Goal: Transaction & Acquisition: Purchase product/service

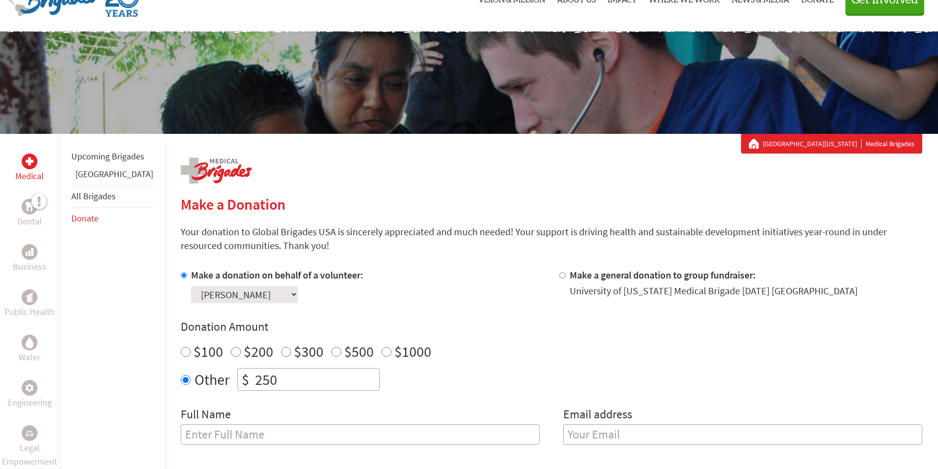
scroll to position [49, 0]
click at [27, 169] on link "Medical" at bounding box center [29, 169] width 29 height 30
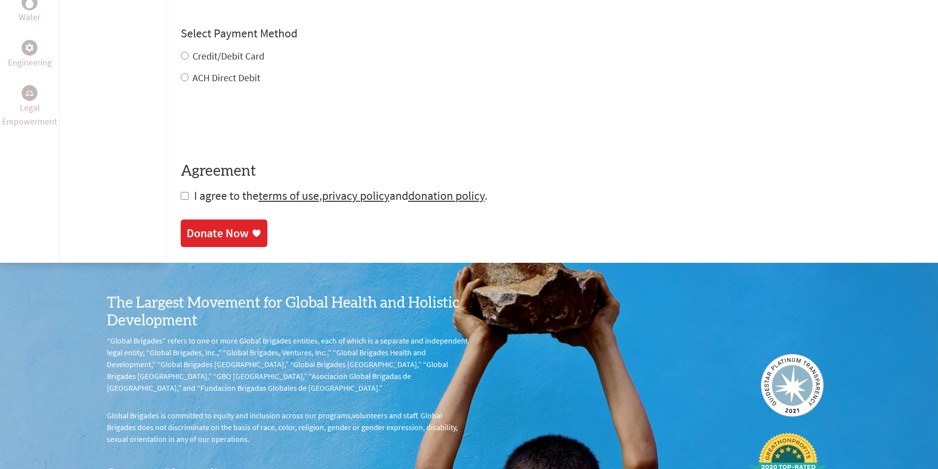
scroll to position [542, 0]
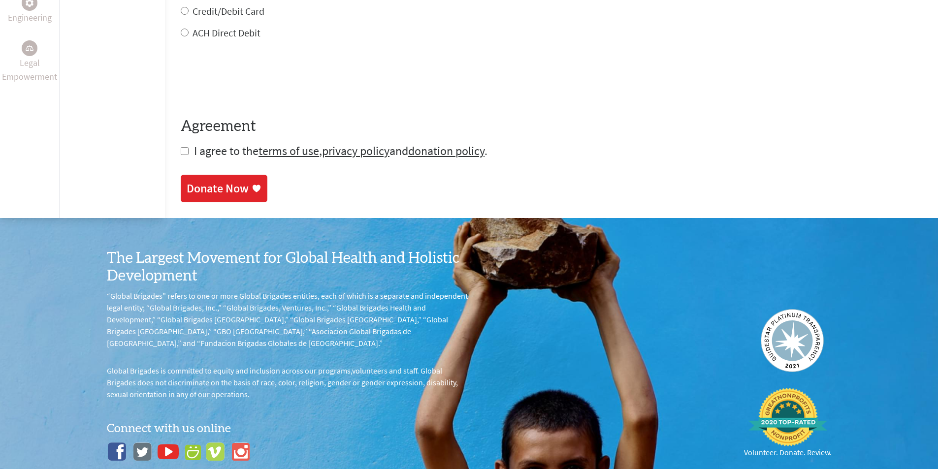
click at [316, 297] on p "“Global Brigades” refers to one or more Global Brigades entities, each of which…" at bounding box center [288, 319] width 362 height 59
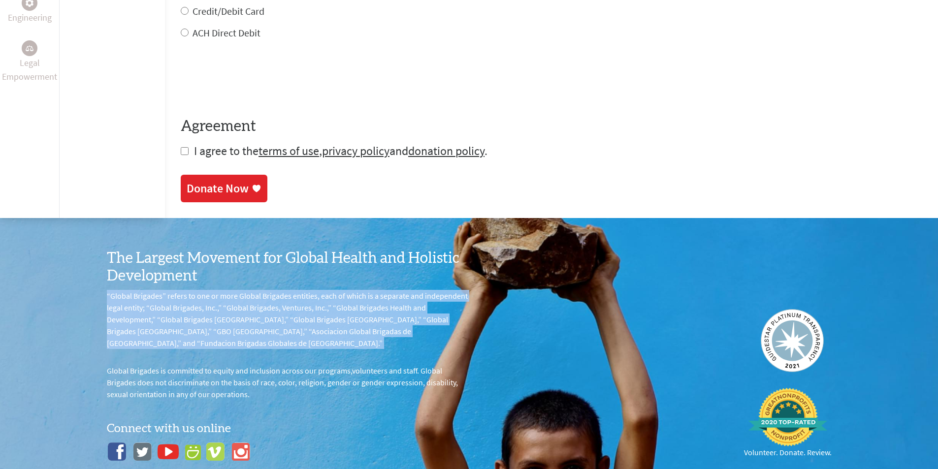
click at [316, 297] on p "“Global Brigades” refers to one or more Global Brigades entities, each of which…" at bounding box center [288, 319] width 362 height 59
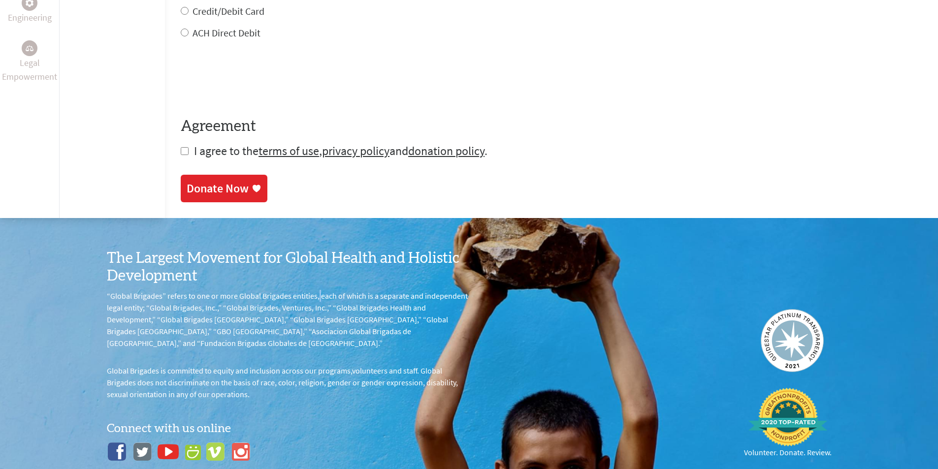
click at [316, 297] on p "“Global Brigades” refers to one or more Global Brigades entities, each of which…" at bounding box center [288, 319] width 362 height 59
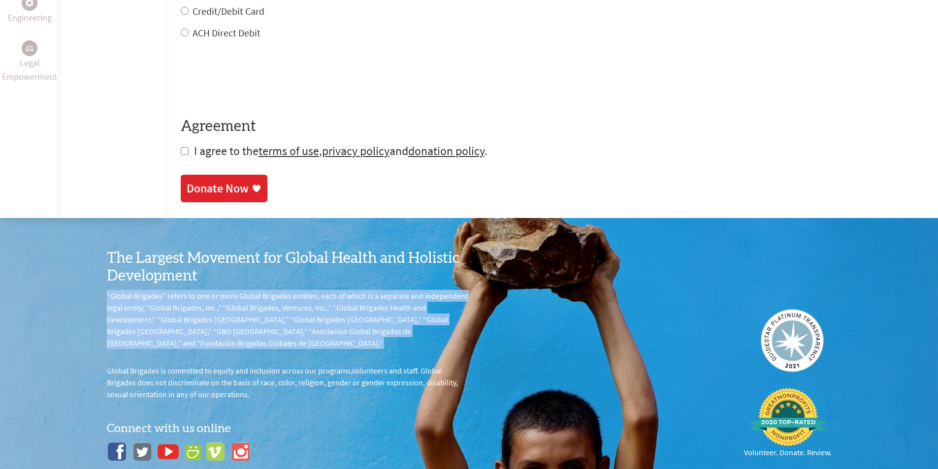
click at [316, 297] on p "“Global Brigades” refers to one or more Global Brigades entities, each of which…" at bounding box center [288, 319] width 362 height 59
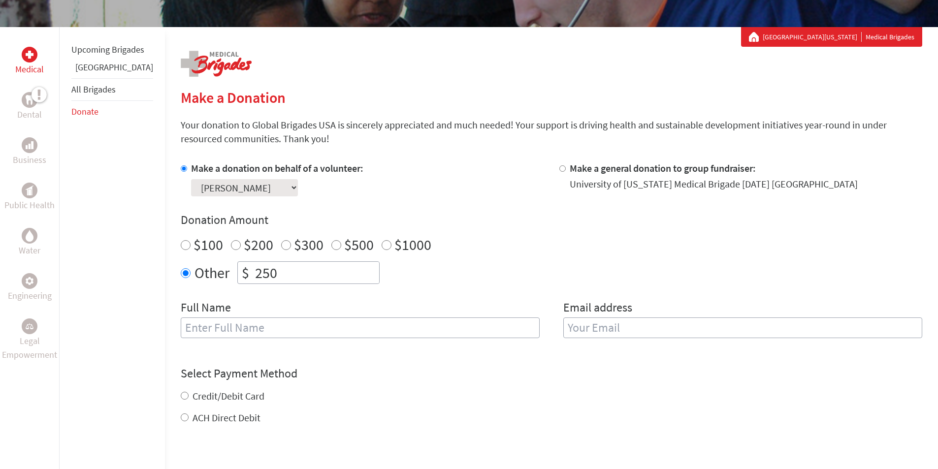
scroll to position [0, 0]
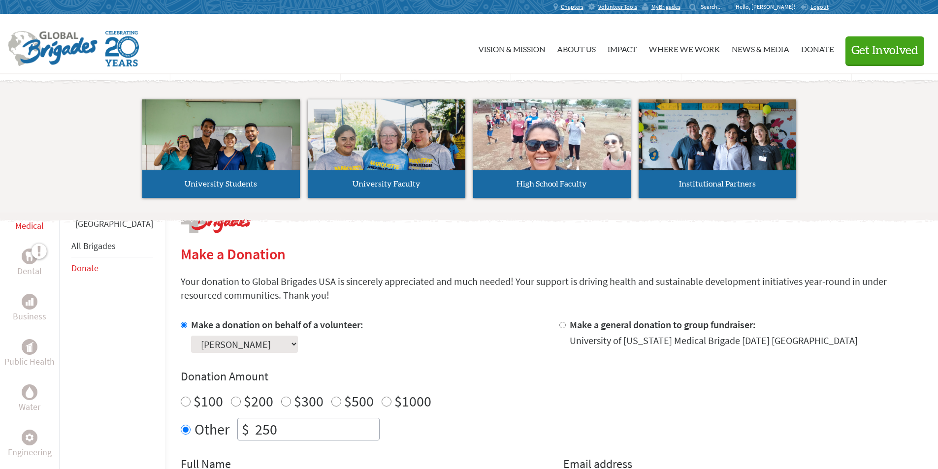
click at [879, 49] on span "Get Involved" at bounding box center [884, 51] width 67 height 12
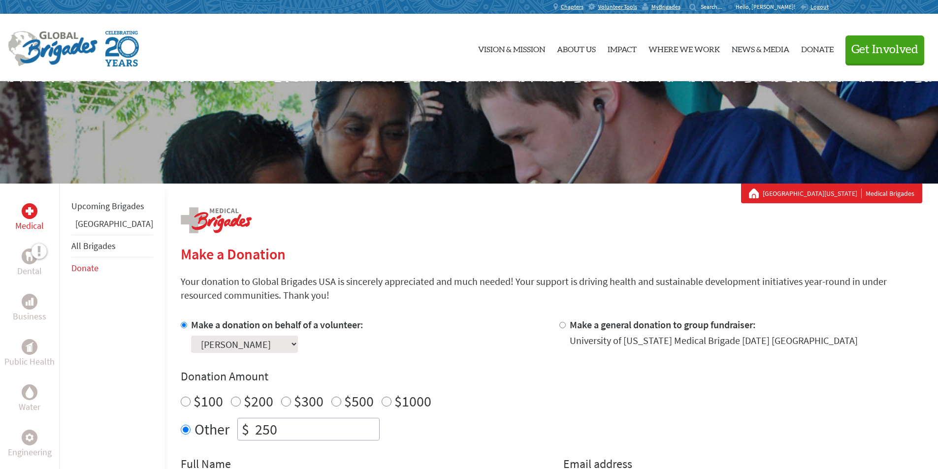
click at [820, 193] on link "[GEOGRAPHIC_DATA][US_STATE]" at bounding box center [812, 194] width 99 height 10
